Goal: Navigation & Orientation: Find specific page/section

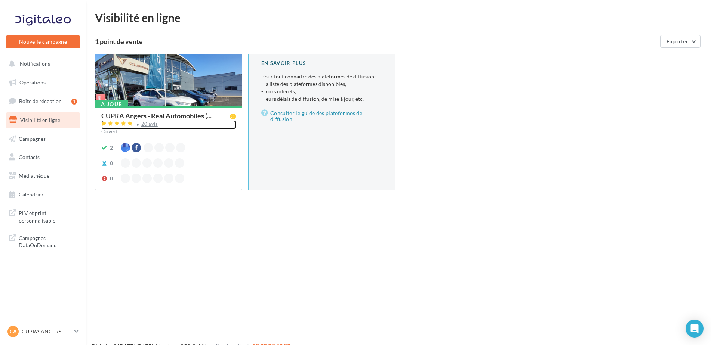
click at [146, 126] on div "20 avis" at bounding box center [149, 124] width 16 height 5
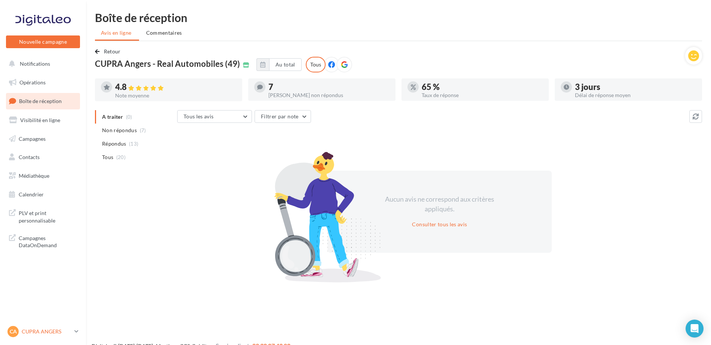
click at [45, 333] on p "CUPRA ANGERS" at bounding box center [47, 331] width 50 height 7
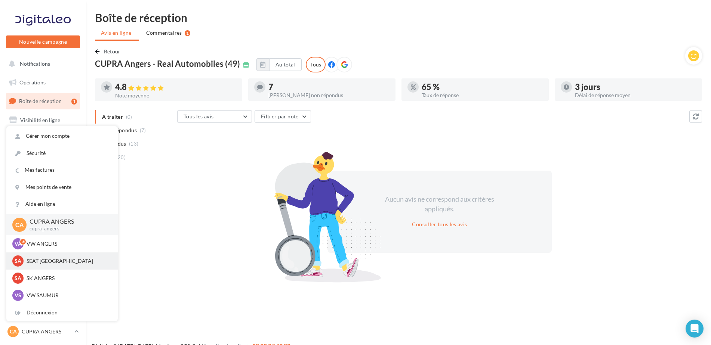
click at [49, 260] on p "SEAT [GEOGRAPHIC_DATA]" at bounding box center [68, 261] width 82 height 7
